Goal: Information Seeking & Learning: Learn about a topic

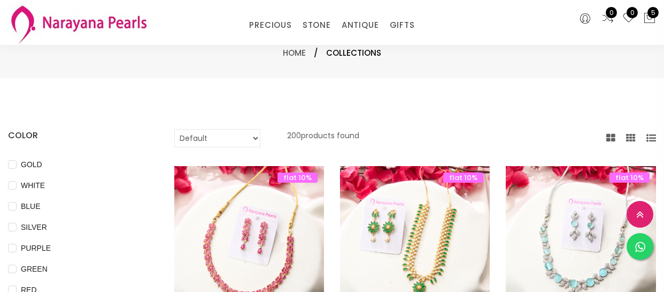
select select "INR"
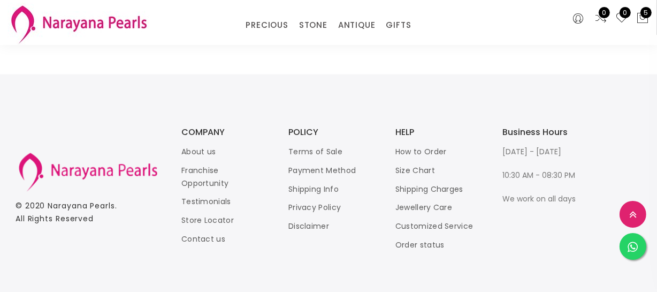
scroll to position [1507, 0]
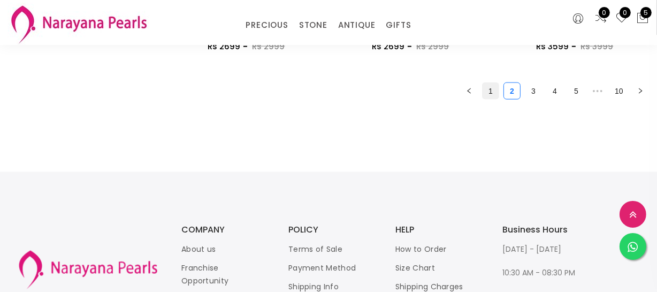
click at [491, 92] on link "1" at bounding box center [490, 91] width 16 height 16
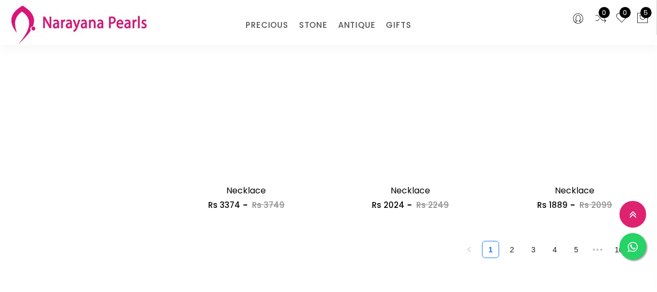
scroll to position [1361, 0]
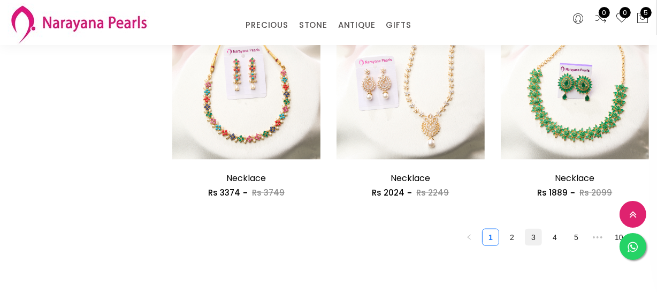
click at [534, 234] on link "3" at bounding box center [533, 237] width 16 height 16
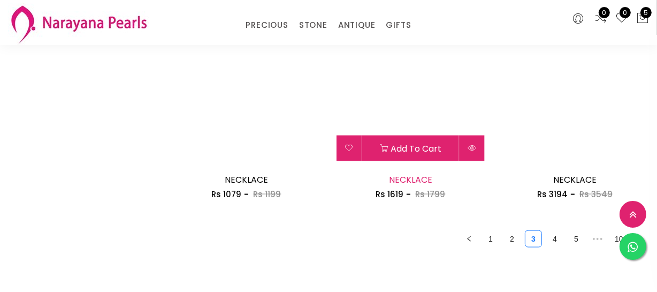
scroll to position [1361, 0]
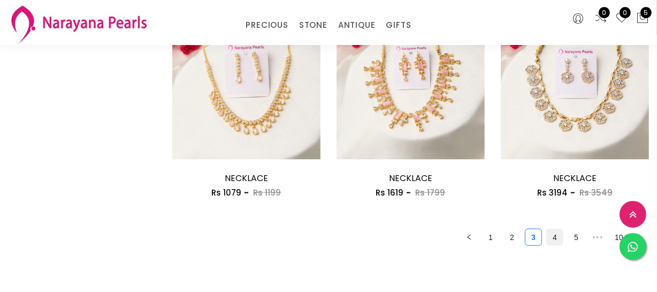
click at [557, 236] on link "4" at bounding box center [555, 237] width 16 height 16
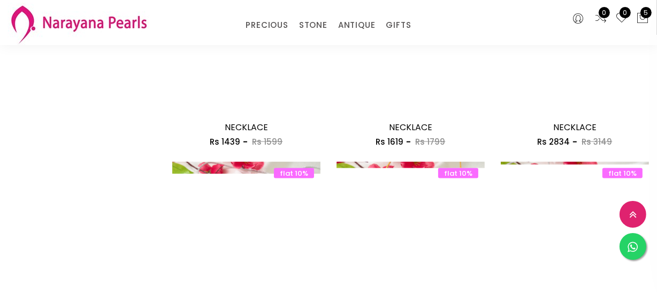
scroll to position [1361, 0]
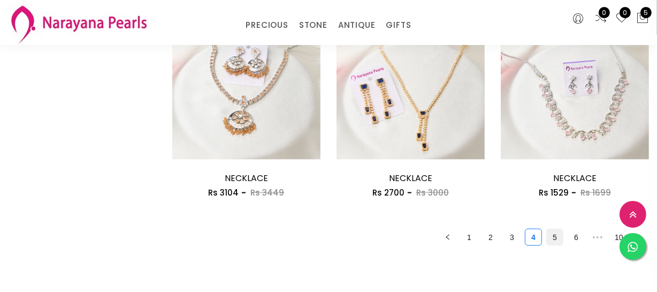
click at [555, 234] on link "5" at bounding box center [555, 237] width 16 height 16
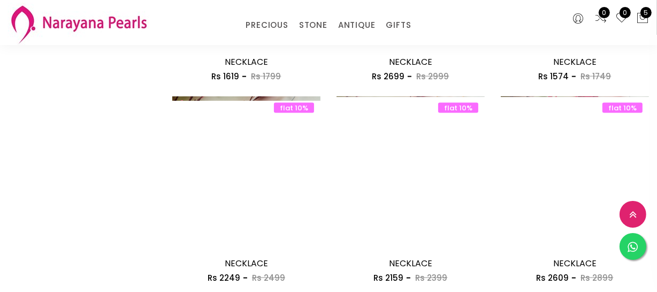
scroll to position [1507, 0]
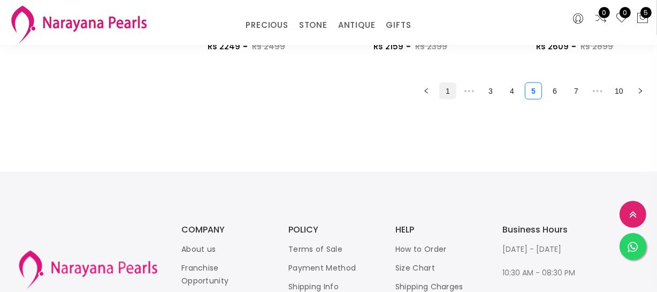
click at [455, 97] on link "1" at bounding box center [448, 91] width 16 height 16
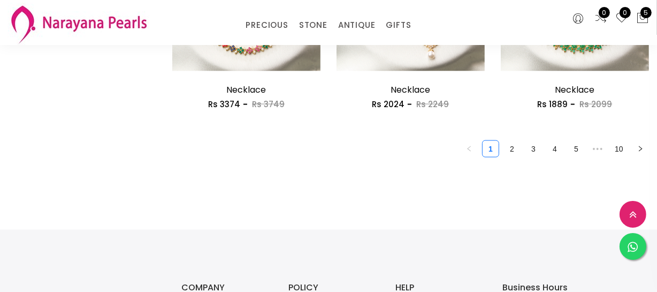
scroll to position [1459, 0]
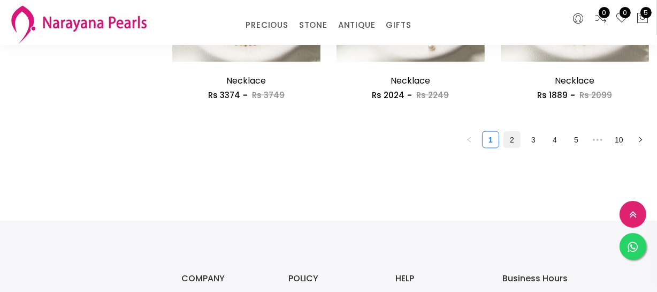
click at [512, 145] on link "2" at bounding box center [512, 140] width 16 height 16
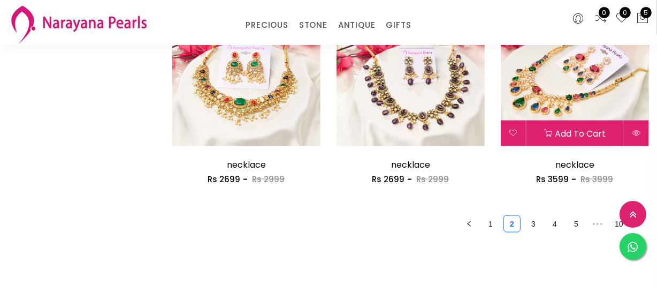
scroll to position [1361, 0]
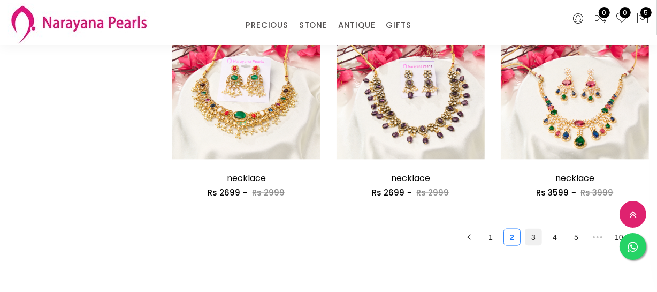
click at [526, 236] on link "3" at bounding box center [533, 237] width 16 height 16
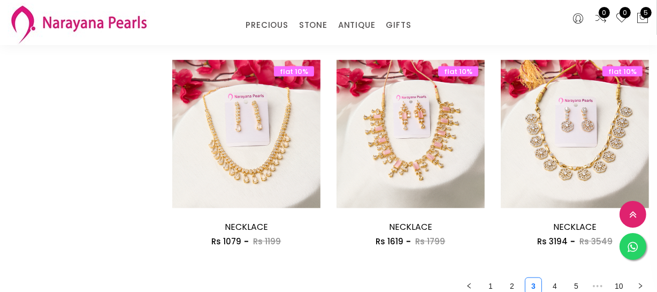
scroll to position [1459, 0]
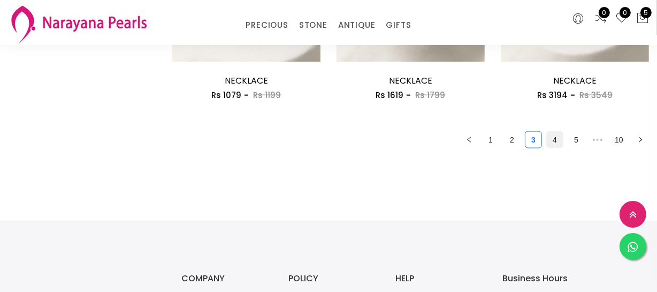
click at [549, 136] on link "4" at bounding box center [555, 140] width 16 height 16
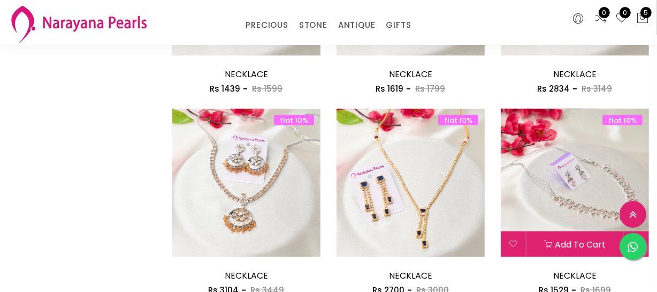
scroll to position [1459, 0]
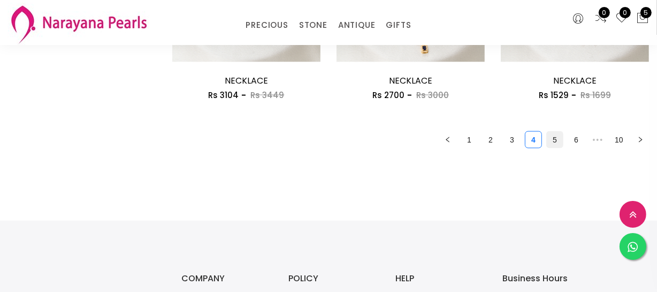
click at [551, 141] on link "5" at bounding box center [555, 140] width 16 height 16
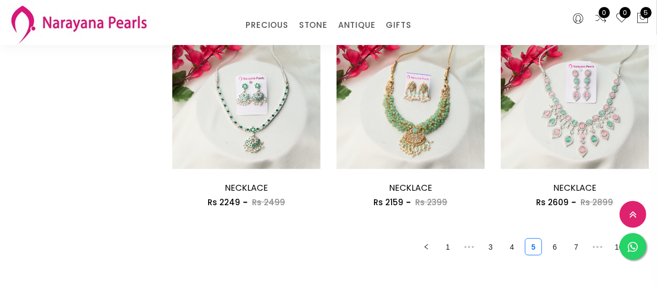
scroll to position [1361, 0]
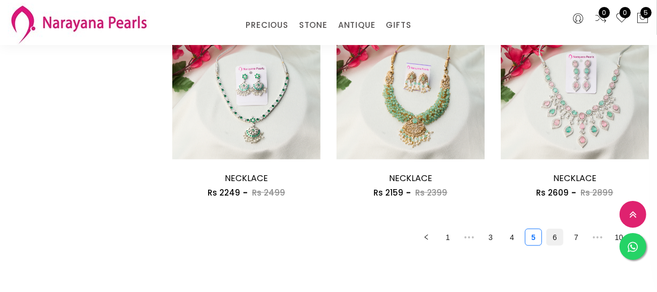
click at [556, 238] on link "6" at bounding box center [555, 237] width 16 height 16
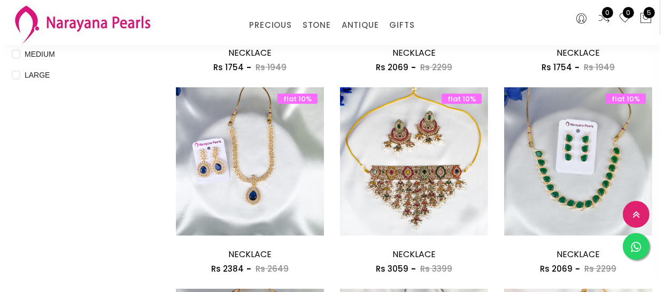
scroll to position [340, 0]
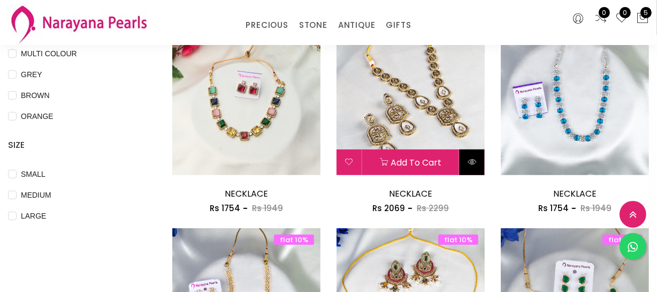
click at [471, 170] on button at bounding box center [471, 162] width 25 height 26
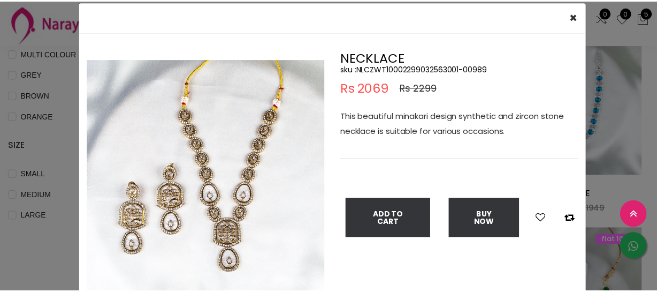
scroll to position [48, 0]
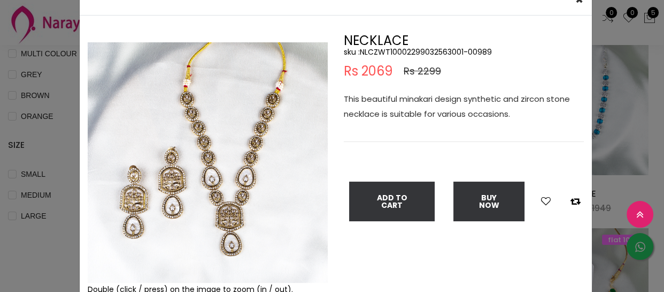
click at [412, 52] on h5 "sku : NLCZWT10002299032563001-00989" at bounding box center [464, 52] width 240 height 10
copy h5 "NLCZWT10002299032563001"
click at [18, 117] on div "× Close Double (click / press) on the image to zoom (in / out). NECKLACE sku : …" at bounding box center [332, 146] width 664 height 292
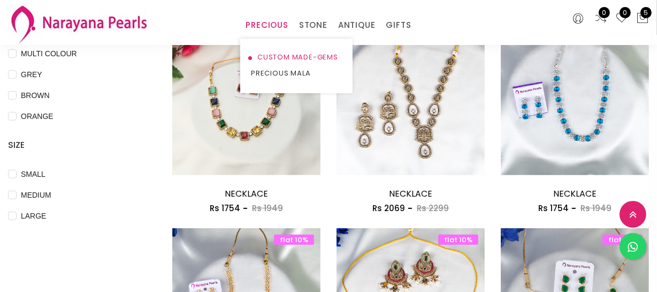
click at [277, 53] on link "CUSTOM MADE-GEMS" at bounding box center [296, 57] width 91 height 16
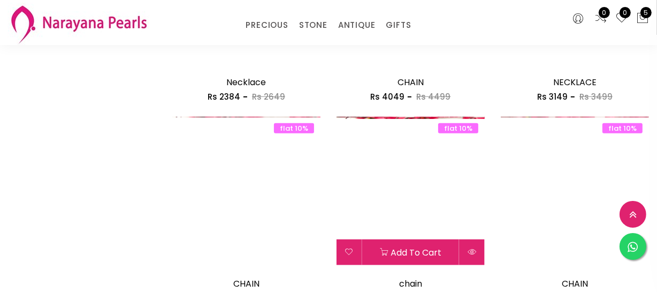
scroll to position [875, 0]
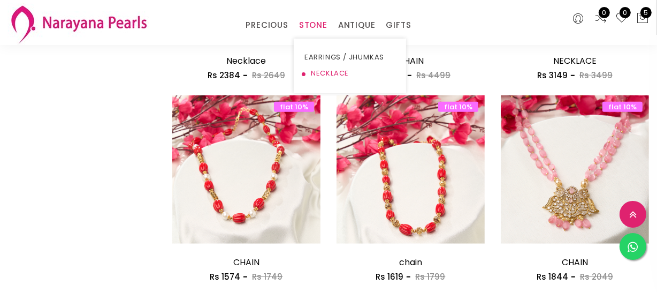
click at [328, 71] on link "NECKLACE" at bounding box center [349, 73] width 91 height 16
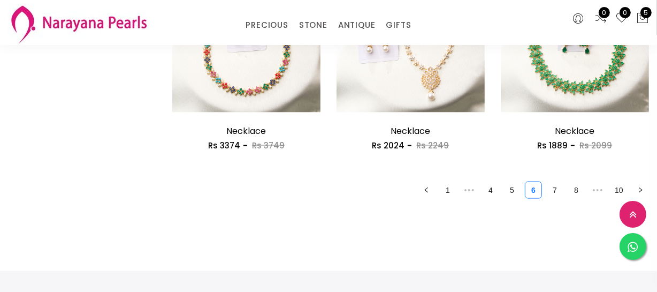
scroll to position [1507, 0]
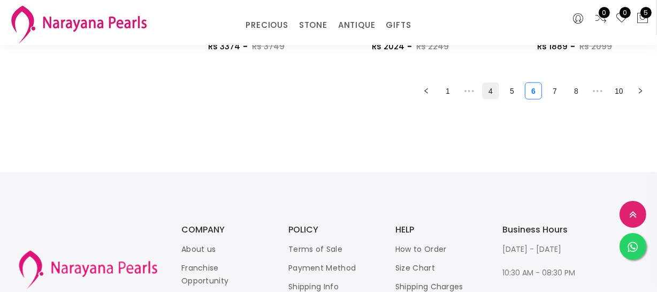
click at [492, 96] on link "4" at bounding box center [490, 91] width 16 height 16
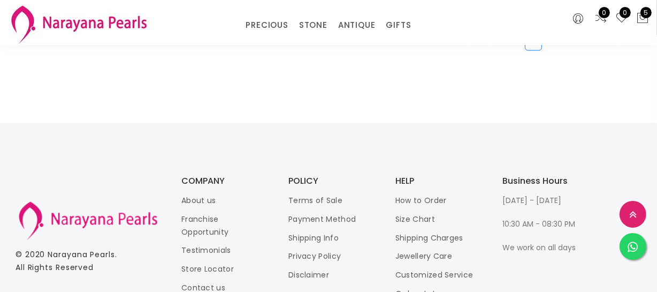
scroll to position [1459, 0]
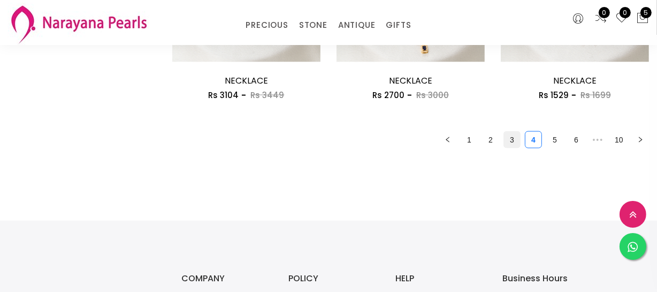
click at [507, 135] on link "3" at bounding box center [512, 140] width 16 height 16
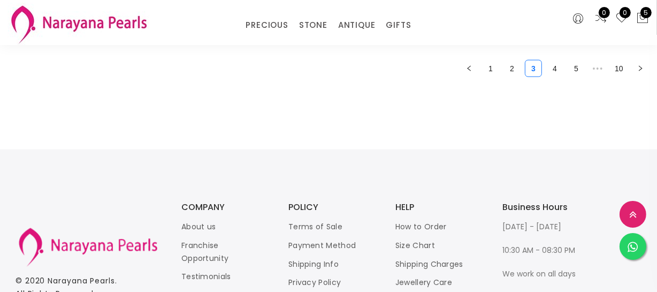
scroll to position [1507, 0]
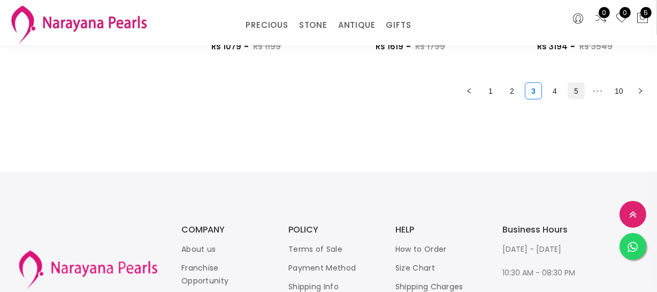
click at [569, 89] on link "5" at bounding box center [576, 91] width 16 height 16
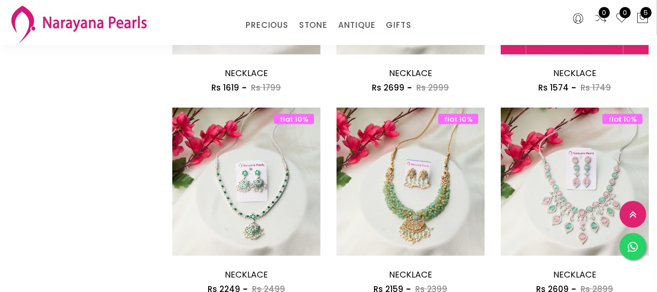
scroll to position [1459, 0]
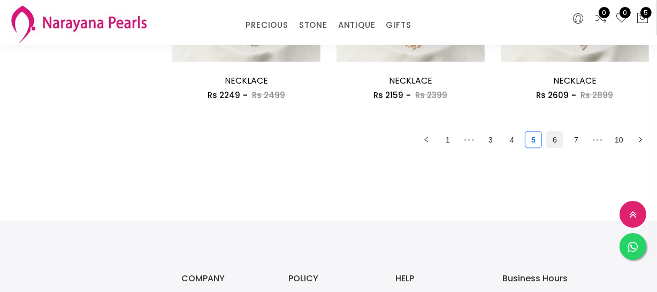
click at [552, 145] on link "6" at bounding box center [555, 140] width 16 height 16
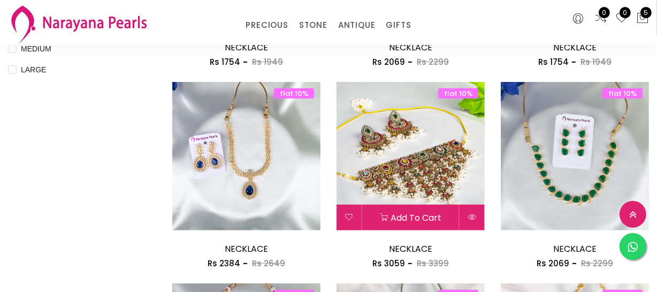
scroll to position [438, 0]
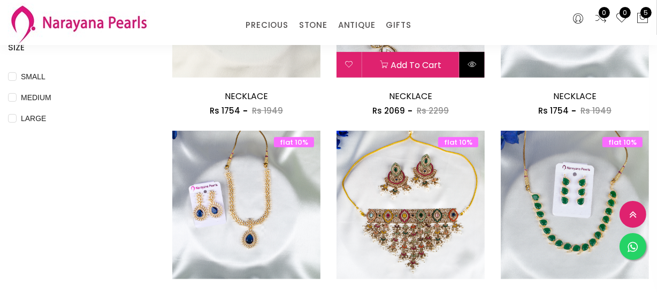
click at [470, 66] on icon at bounding box center [472, 64] width 9 height 9
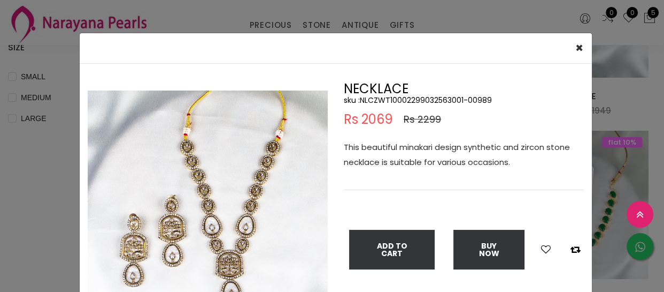
click at [430, 98] on h5 "sku : NLCZWT10002299032563001-00989" at bounding box center [464, 100] width 240 height 10
copy h5 "NLCZWT10002299032563001"
click at [284, 27] on div "× Close Double (click / press) on the image to zoom (in / out). NECKLACE sku : …" at bounding box center [332, 146] width 664 height 292
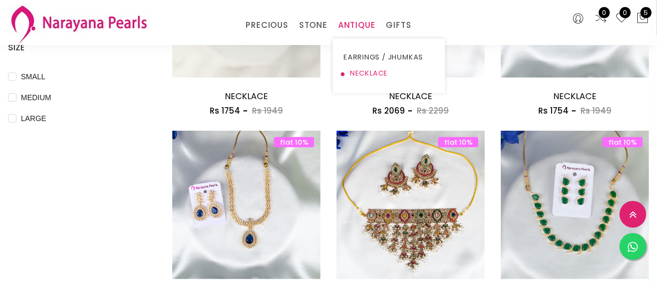
click at [367, 67] on link "NECKLACE" at bounding box center [388, 73] width 91 height 16
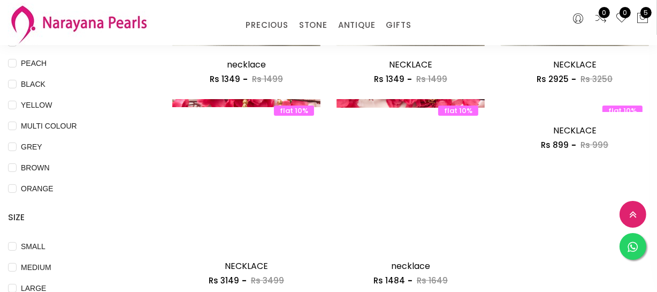
scroll to position [340, 0]
